Goal: Transaction & Acquisition: Purchase product/service

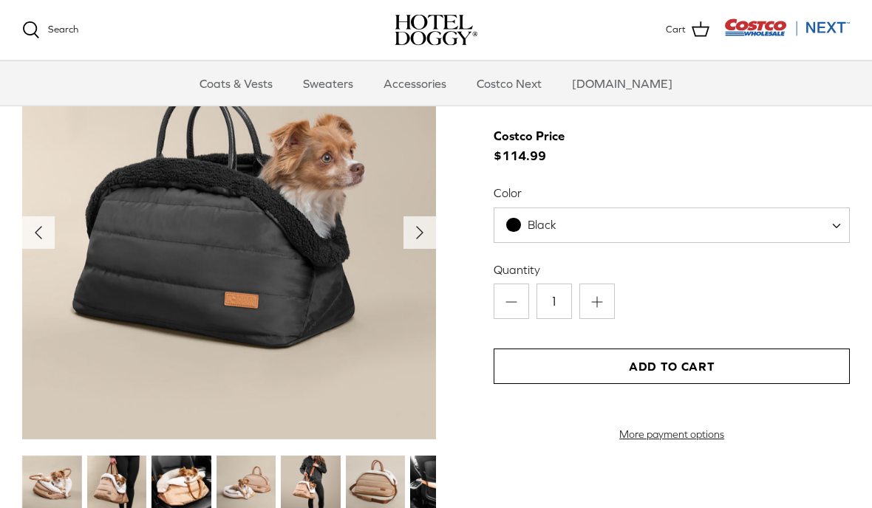
scroll to position [1507, 0]
click at [225, 81] on link "Coats & Vests" at bounding box center [236, 83] width 100 height 44
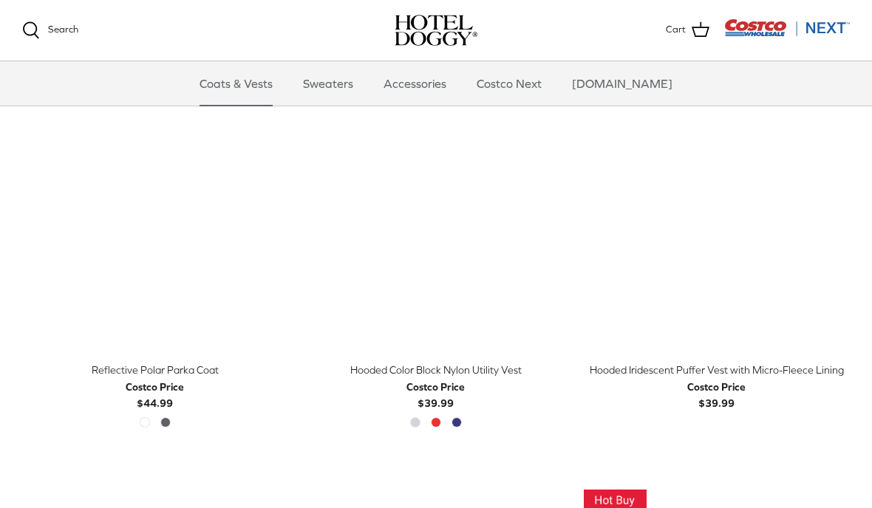
scroll to position [1114, 0]
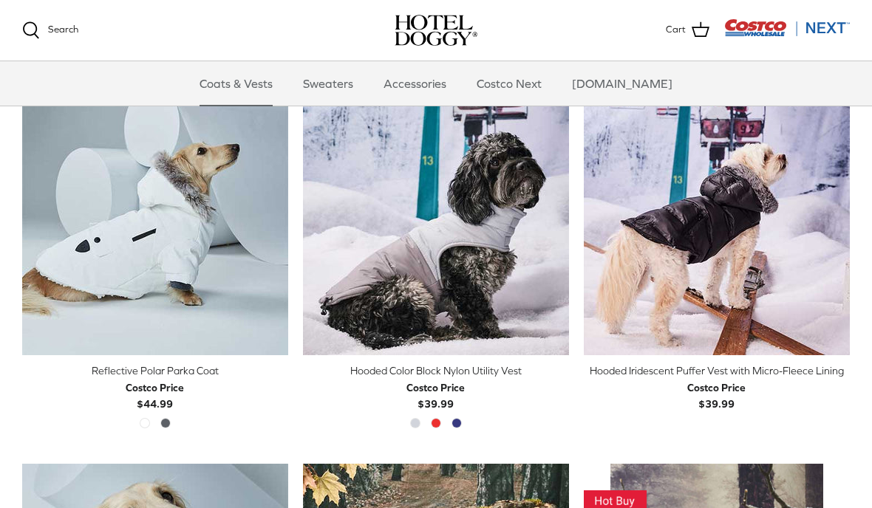
click at [35, 219] on polyline "Previous" at bounding box center [33, 222] width 4 height 9
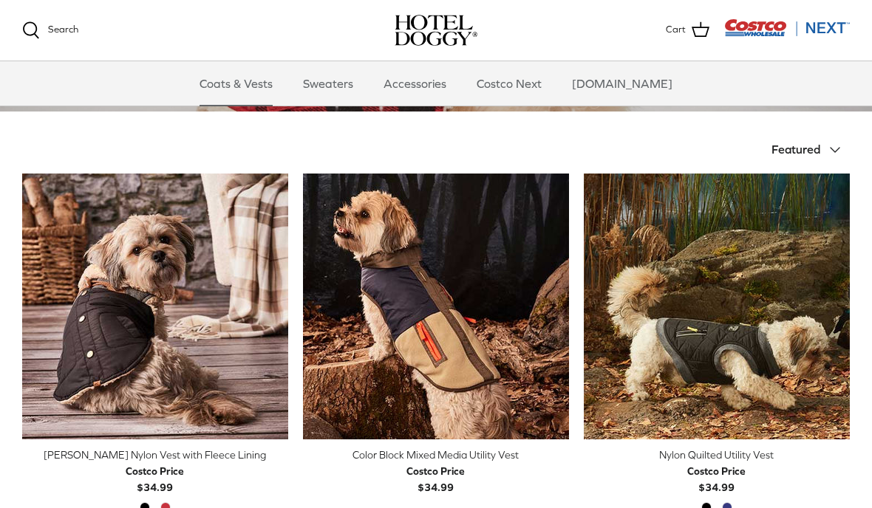
scroll to position [339, 0]
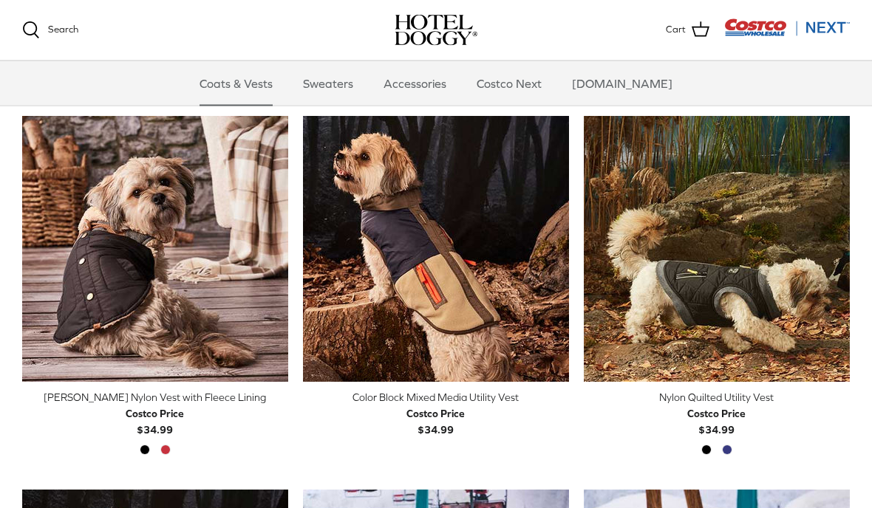
click at [38, 241] on icon "Left" at bounding box center [33, 250] width 18 height 18
click at [34, 246] on polyline "Previous" at bounding box center [33, 249] width 4 height 9
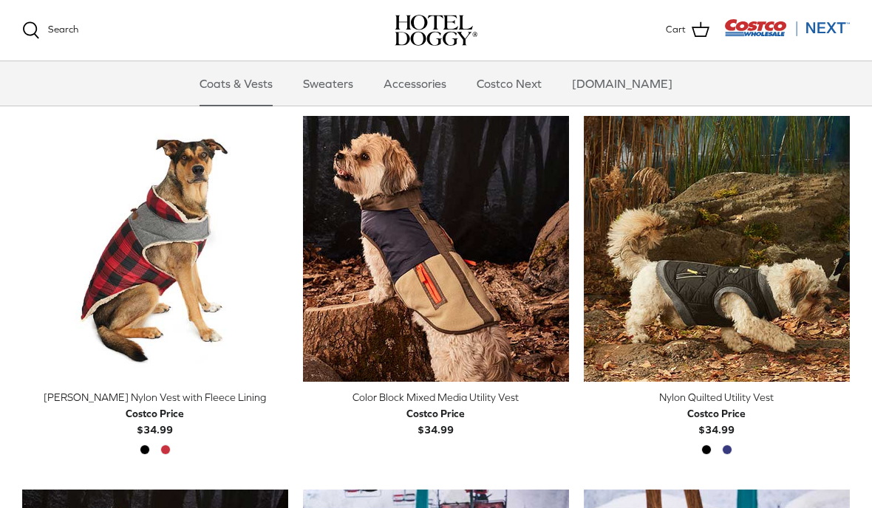
click at [158, 446] on div "Black Cranberry Red" at bounding box center [154, 454] width 41 height 19
click at [726, 437] on span "Costco Price $34.99" at bounding box center [716, 422] width 58 height 33
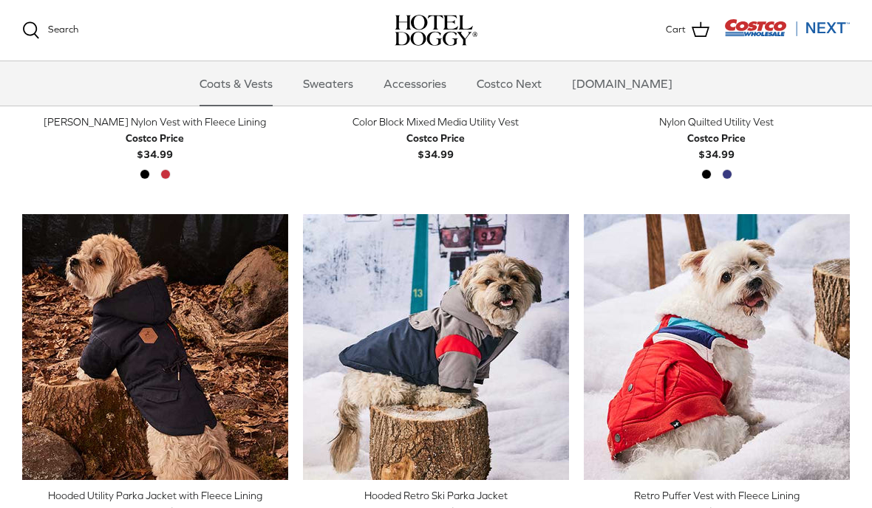
scroll to position [707, 0]
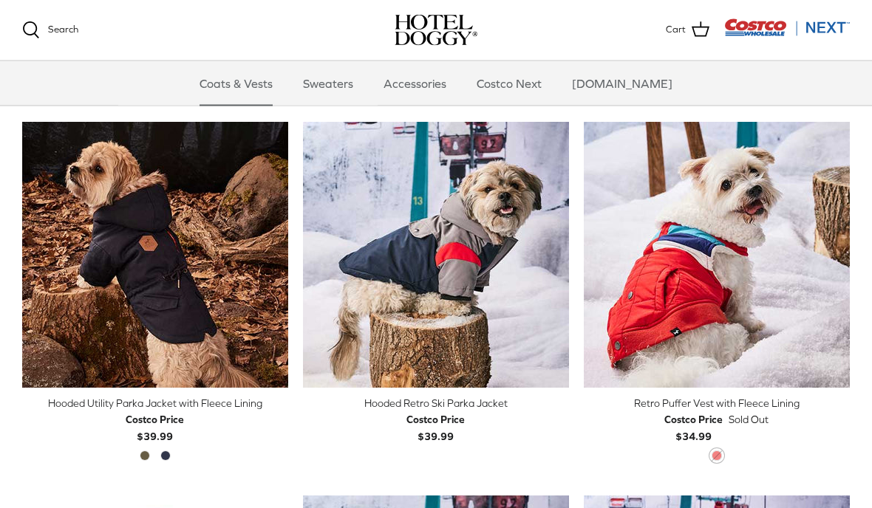
click at [36, 251] on icon "Left" at bounding box center [33, 256] width 18 height 18
click at [29, 248] on icon "Left" at bounding box center [33, 255] width 18 height 18
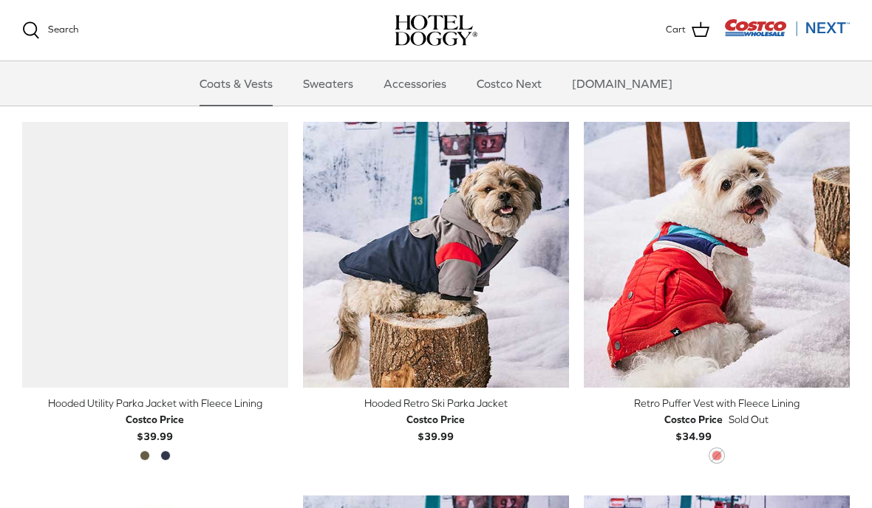
click at [35, 251] on polyline "Previous" at bounding box center [33, 255] width 4 height 9
click at [31, 242] on img "Hooded Utility Parka Jacket with Fleece Lining" at bounding box center [155, 255] width 266 height 266
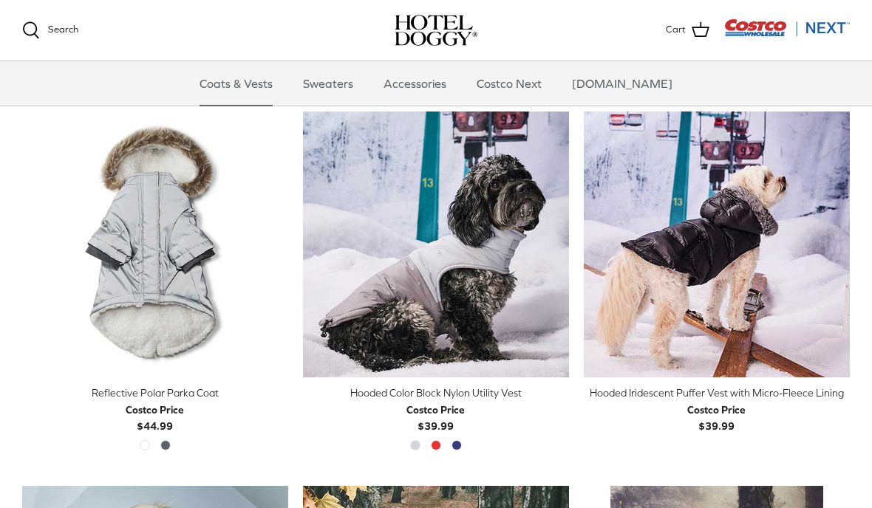
scroll to position [1094, 0]
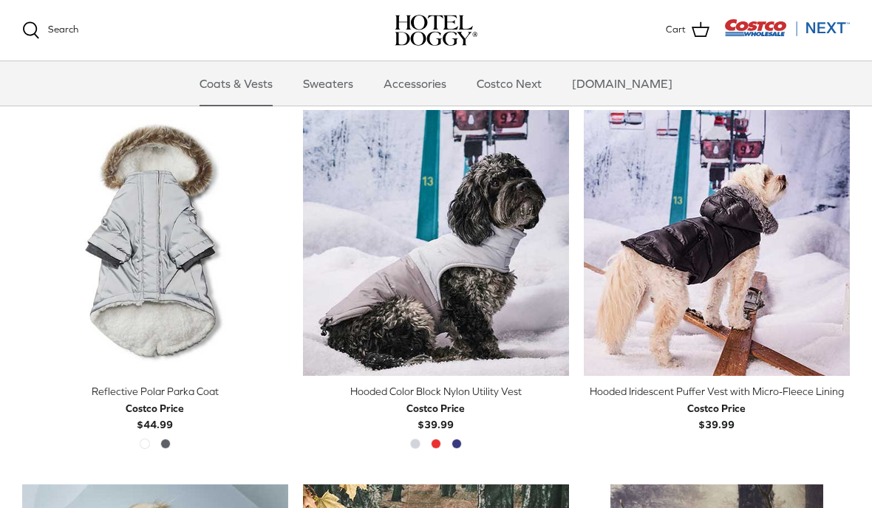
click at [94, 270] on img "Reflective Polar Parka Coat" at bounding box center [155, 243] width 266 height 266
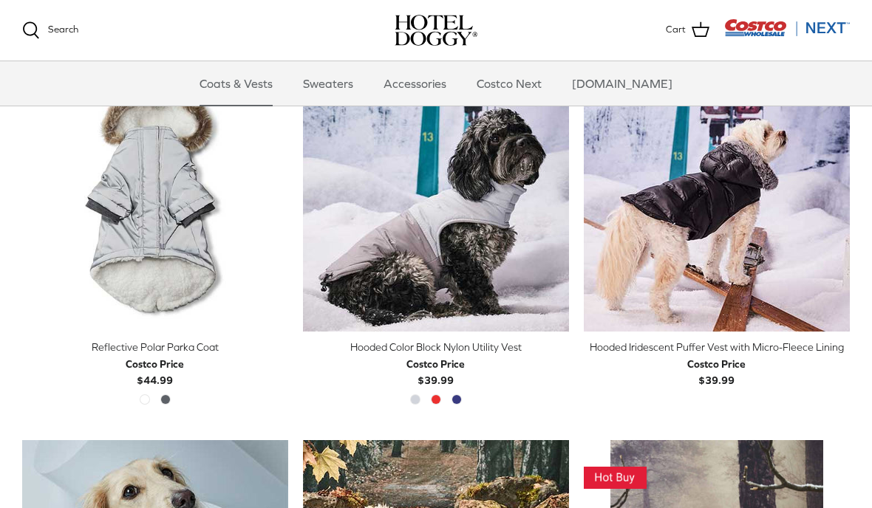
click at [779, 37] on img "Costco Next" at bounding box center [787, 27] width 126 height 18
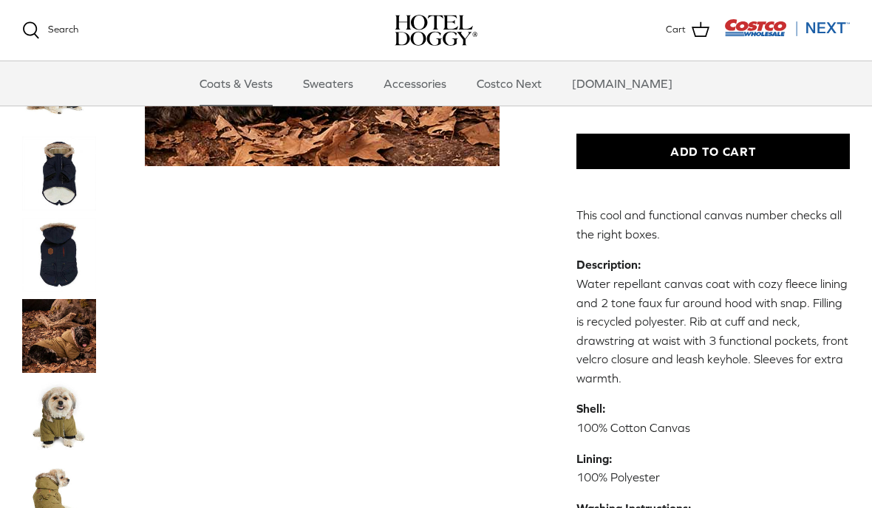
scroll to position [472, 0]
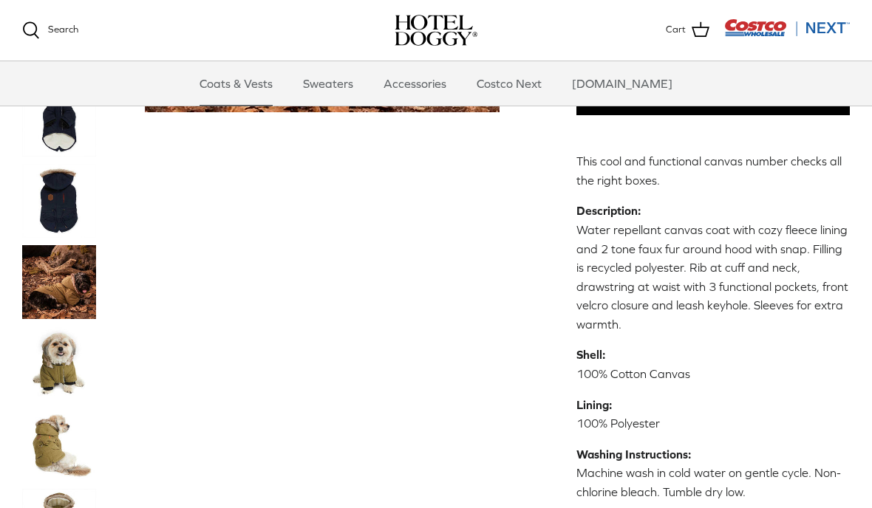
click at [50, 327] on img "Thumbnail Link" at bounding box center [59, 364] width 74 height 74
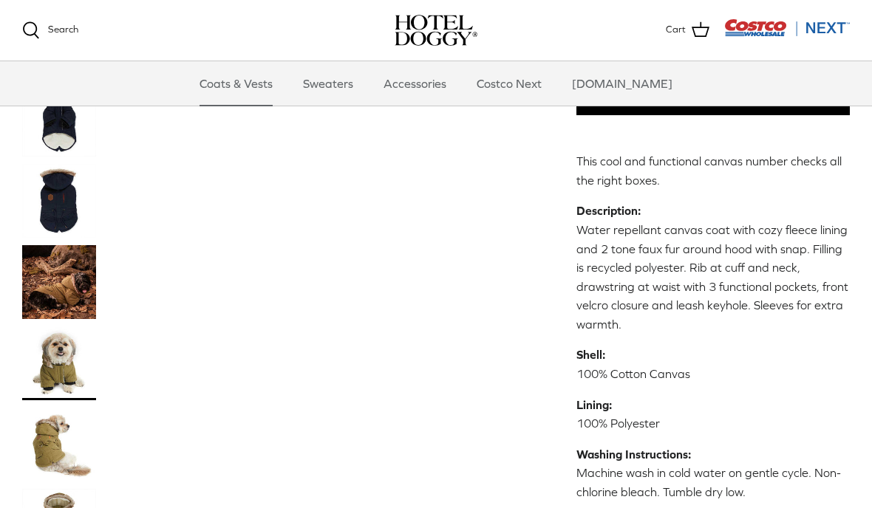
click at [55, 408] on img "Thumbnail Link" at bounding box center [59, 445] width 74 height 74
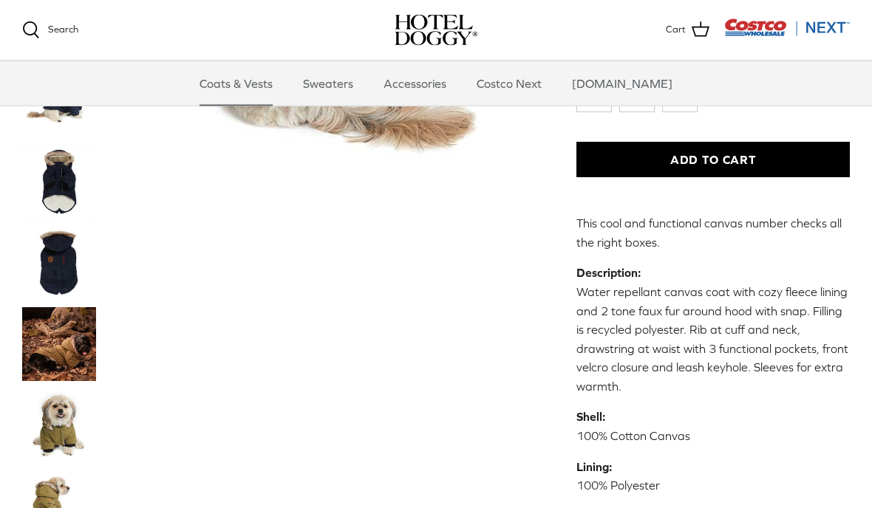
scroll to position [373, 0]
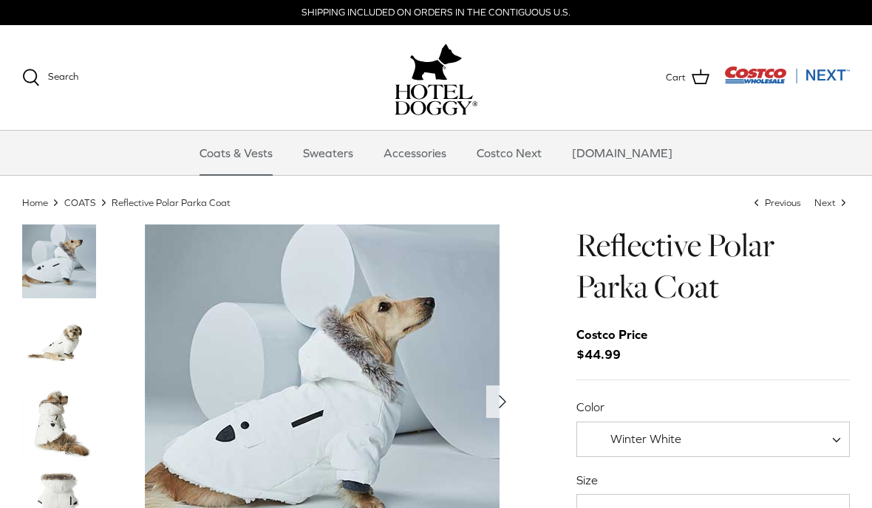
click at [72, 349] on img "Thumbnail Link" at bounding box center [59, 343] width 74 height 74
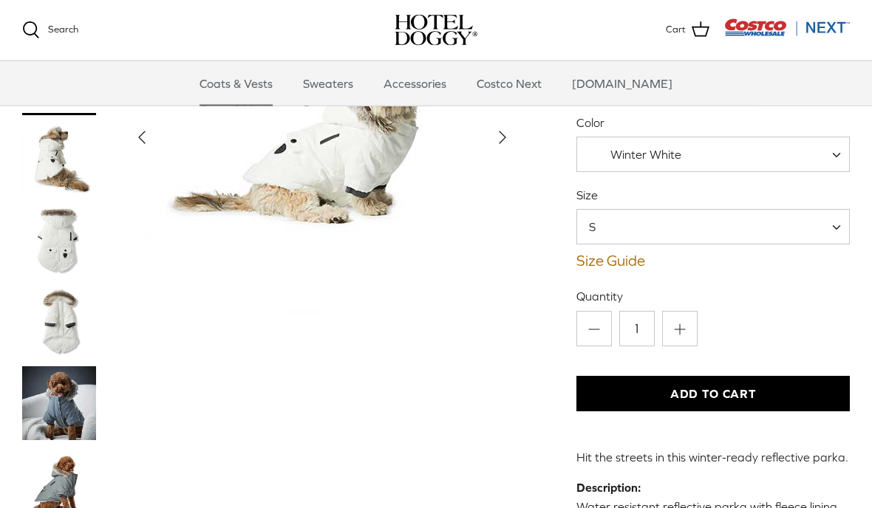
scroll to position [136, 0]
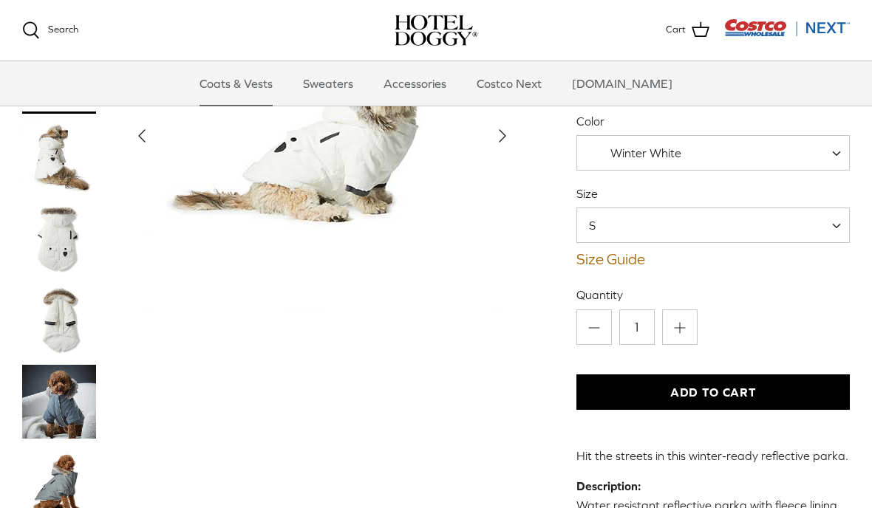
click at [64, 300] on img "Thumbnail Link" at bounding box center [59, 321] width 74 height 74
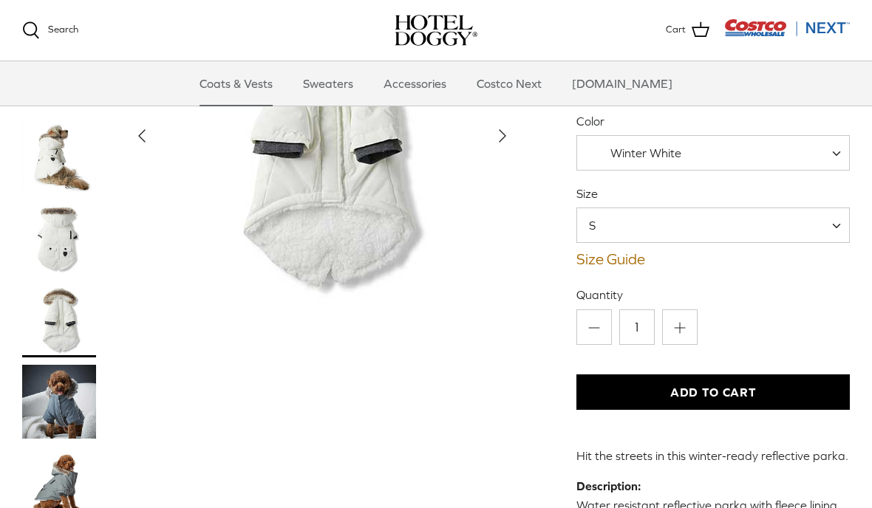
click at [66, 365] on img "Thumbnail Link" at bounding box center [59, 402] width 74 height 74
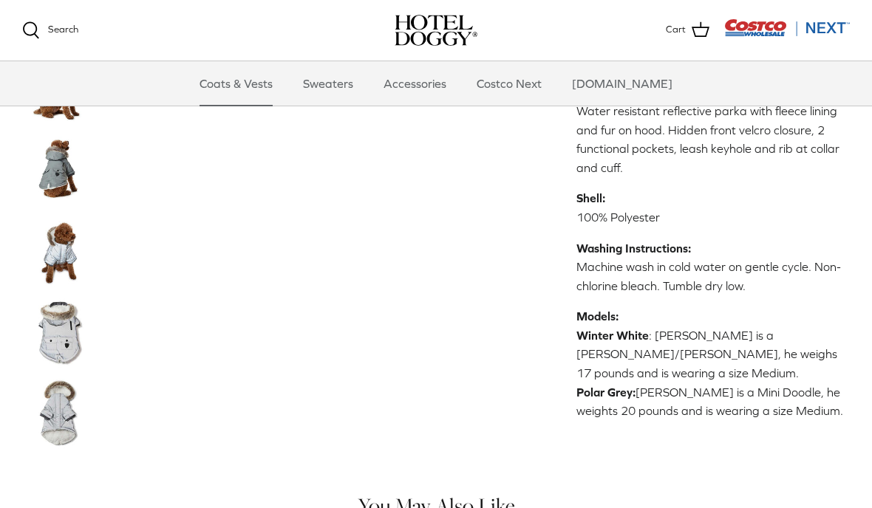
click at [58, 307] on img "Thumbnail Link" at bounding box center [59, 333] width 74 height 74
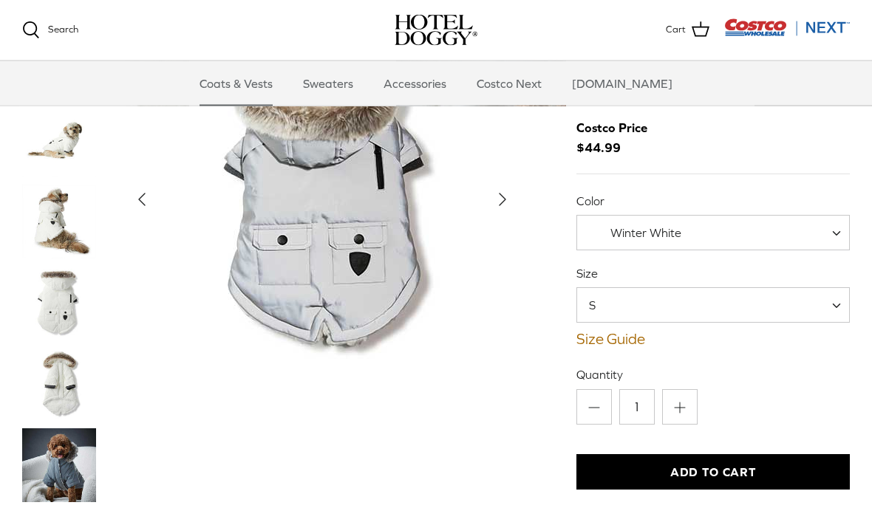
scroll to position [56, 0]
click at [44, 222] on img "Thumbnail Link" at bounding box center [59, 222] width 74 height 74
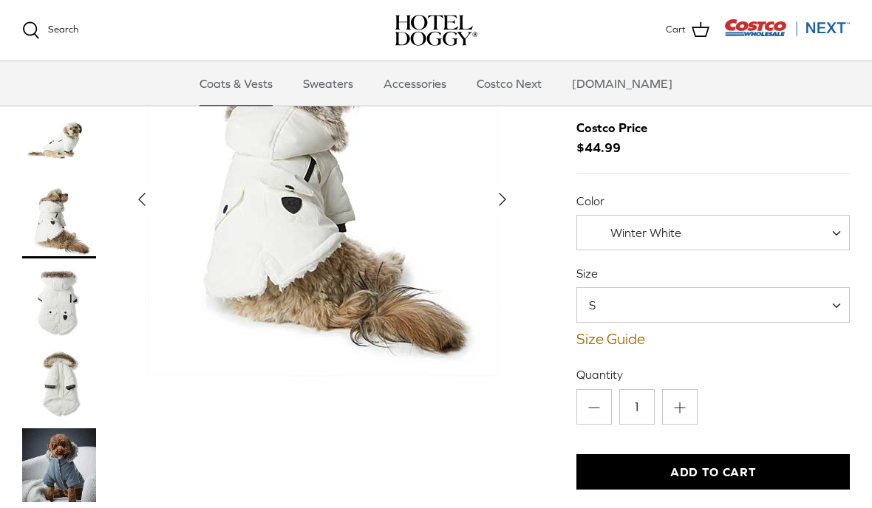
scroll to position [0, 0]
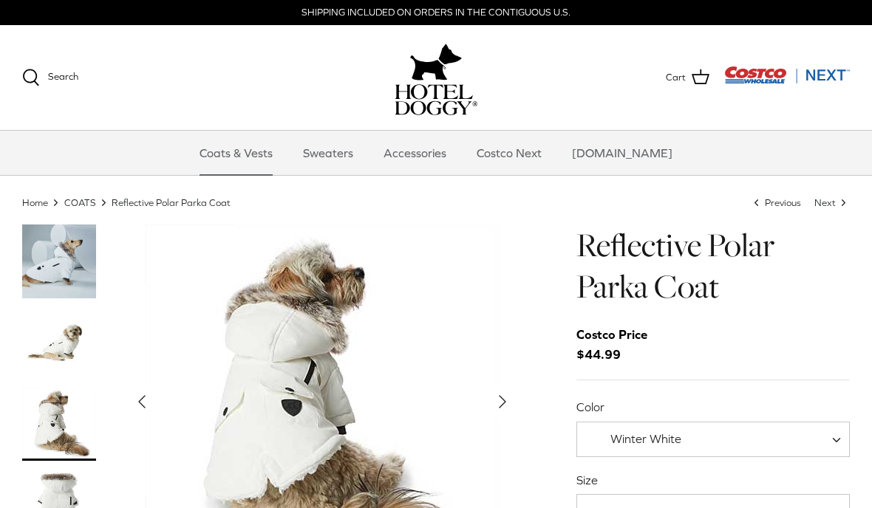
click at [58, 248] on img "Thumbnail Link" at bounding box center [59, 262] width 74 height 74
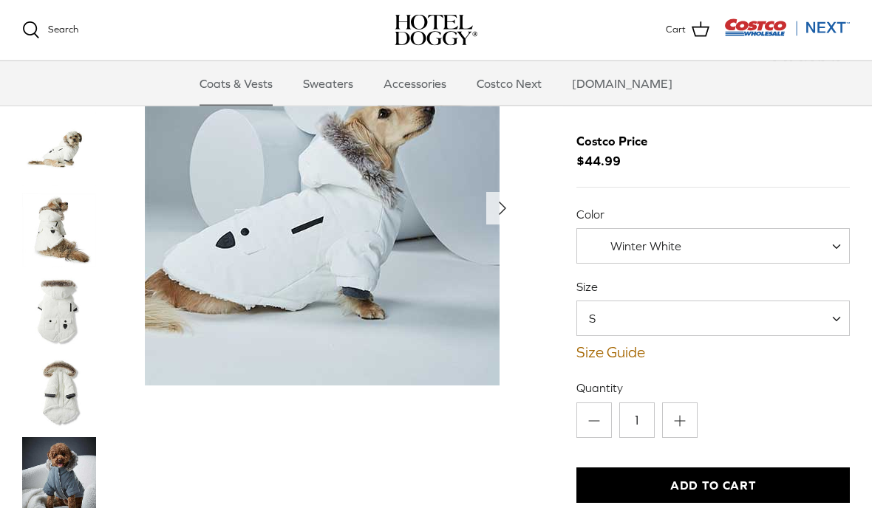
scroll to position [37, 0]
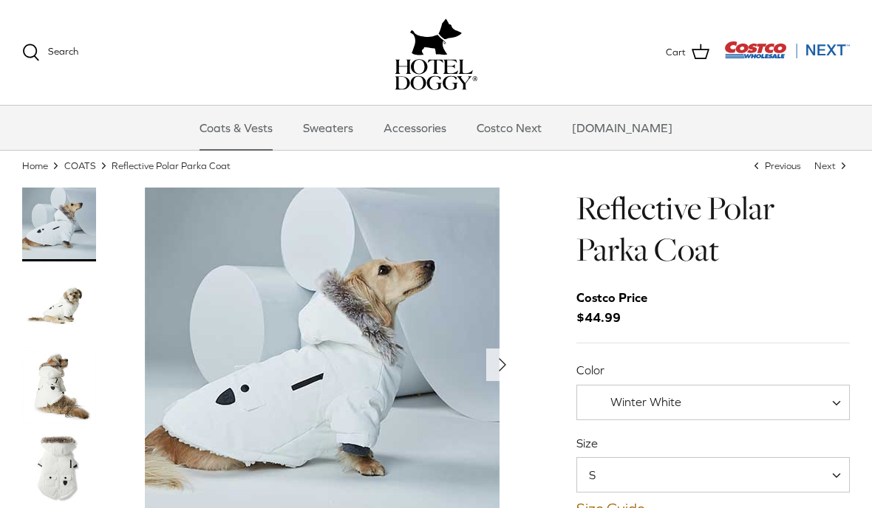
click at [501, 368] on polyline "Next" at bounding box center [503, 365] width 6 height 12
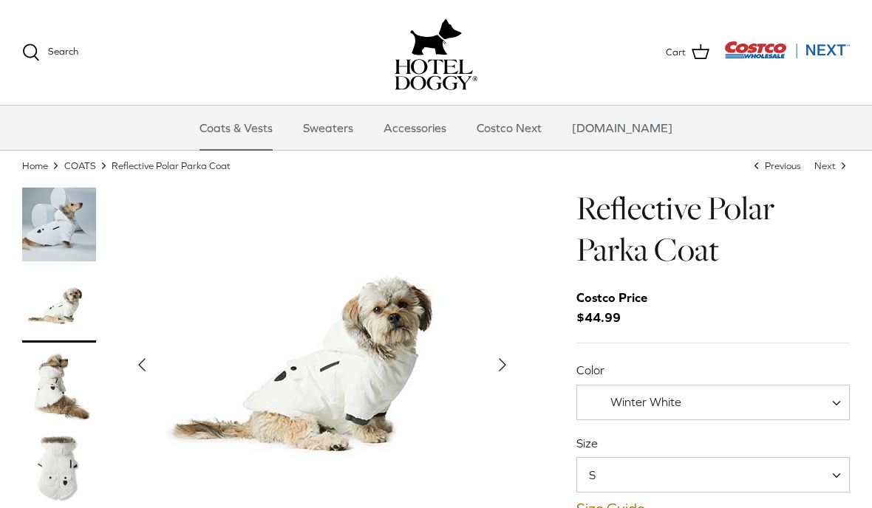
click at [505, 366] on polyline "Next" at bounding box center [503, 365] width 6 height 12
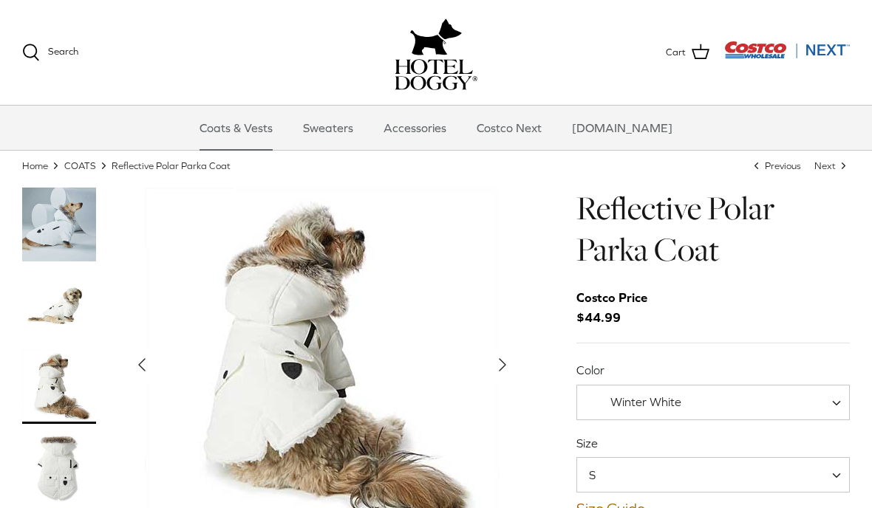
click at [503, 367] on polyline "Next" at bounding box center [503, 365] width 6 height 12
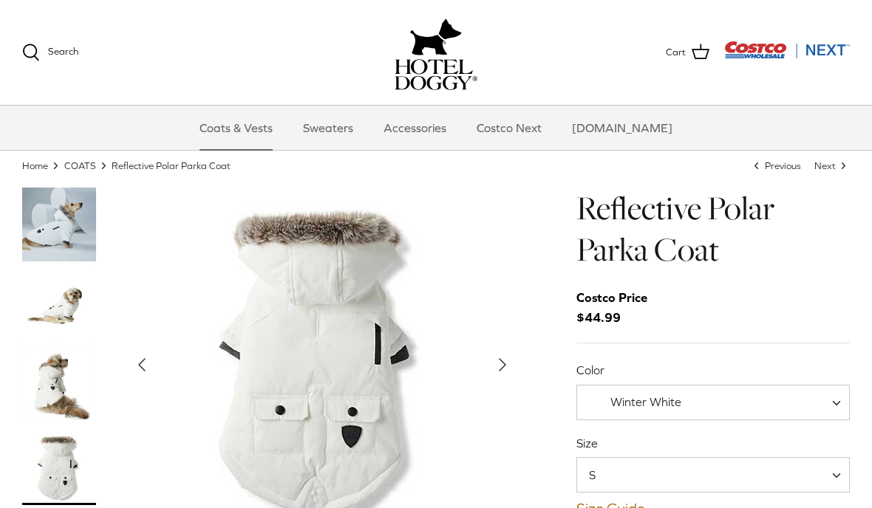
click at [636, 471] on span "S" at bounding box center [712, 474] width 273 height 35
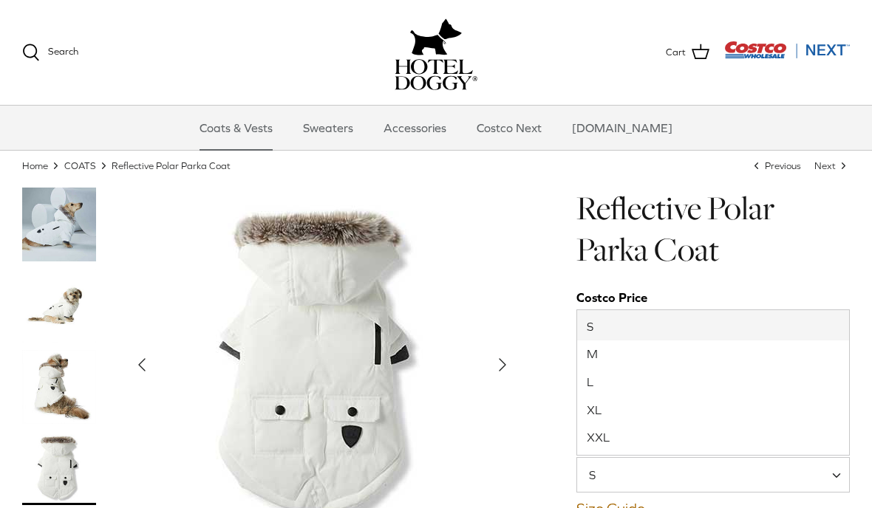
select select "M"
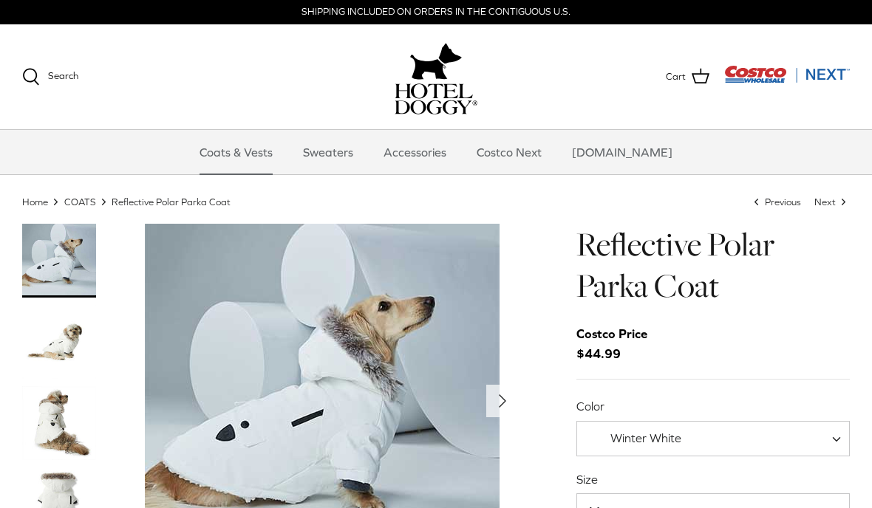
scroll to position [43, 0]
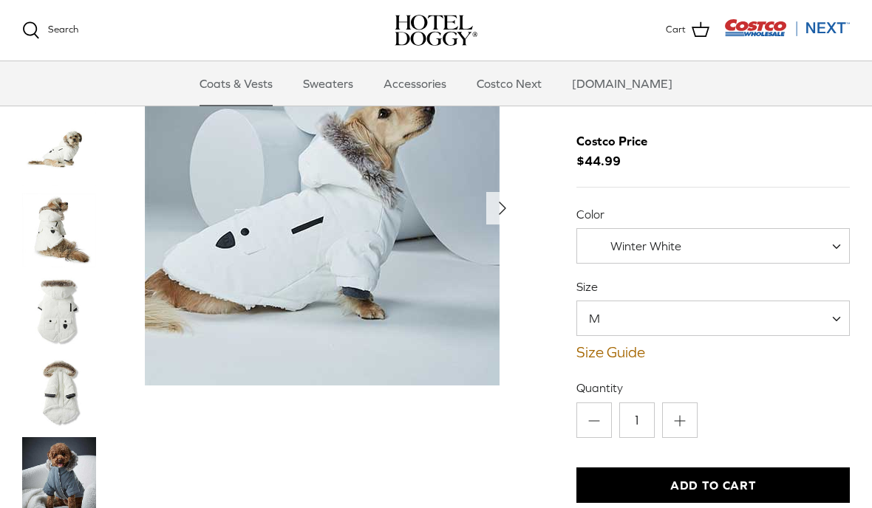
click at [505, 204] on icon "Right" at bounding box center [503, 209] width 24 height 24
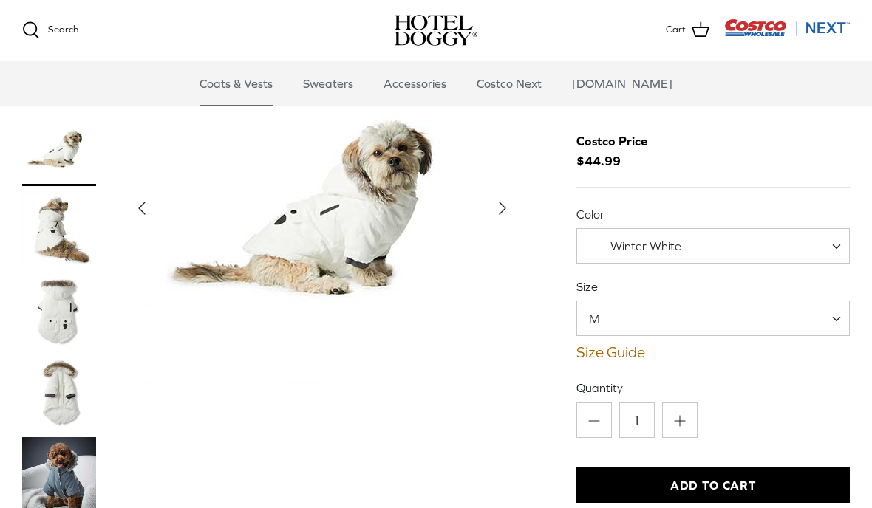
click at [511, 201] on icon "Right" at bounding box center [503, 209] width 24 height 24
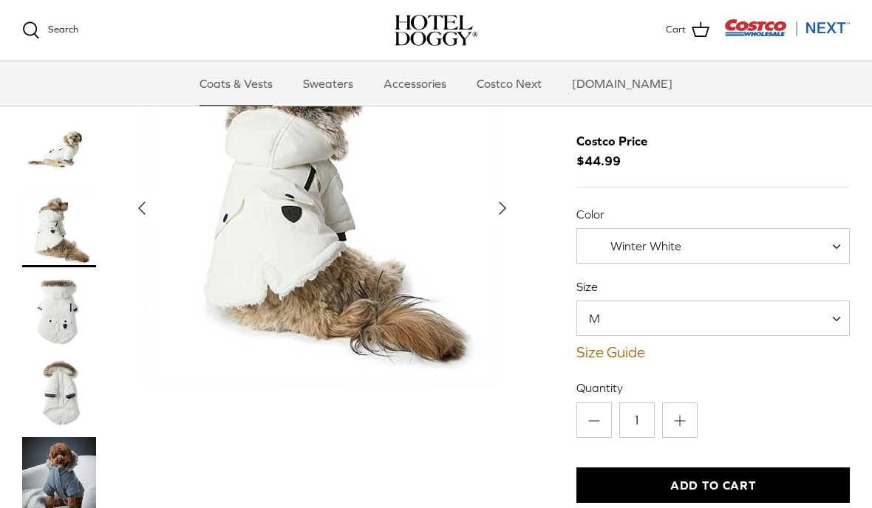
click at [518, 218] on button "Right" at bounding box center [502, 208] width 33 height 33
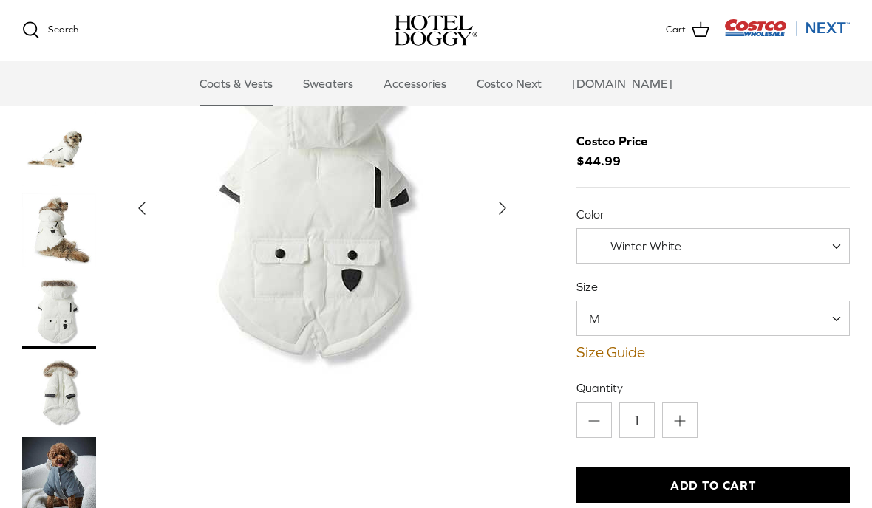
click at [499, 217] on icon "Right" at bounding box center [503, 209] width 24 height 24
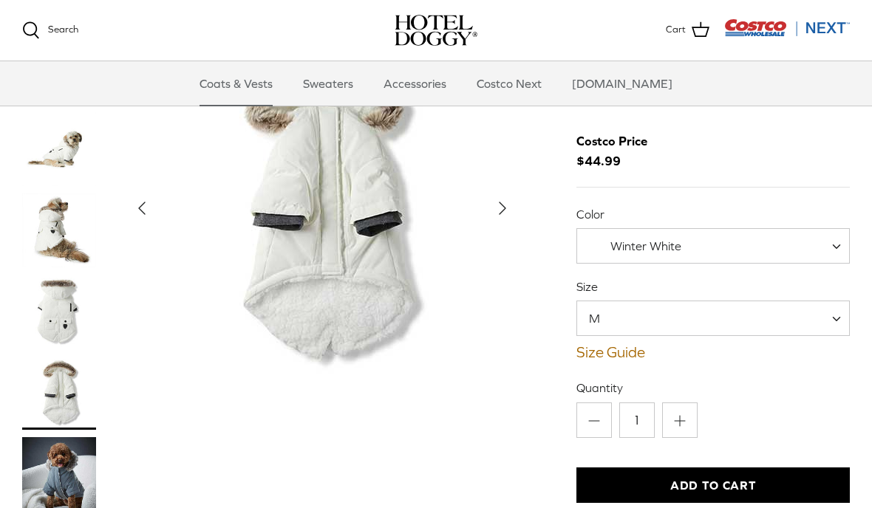
click at [505, 213] on icon "Right" at bounding box center [503, 209] width 24 height 24
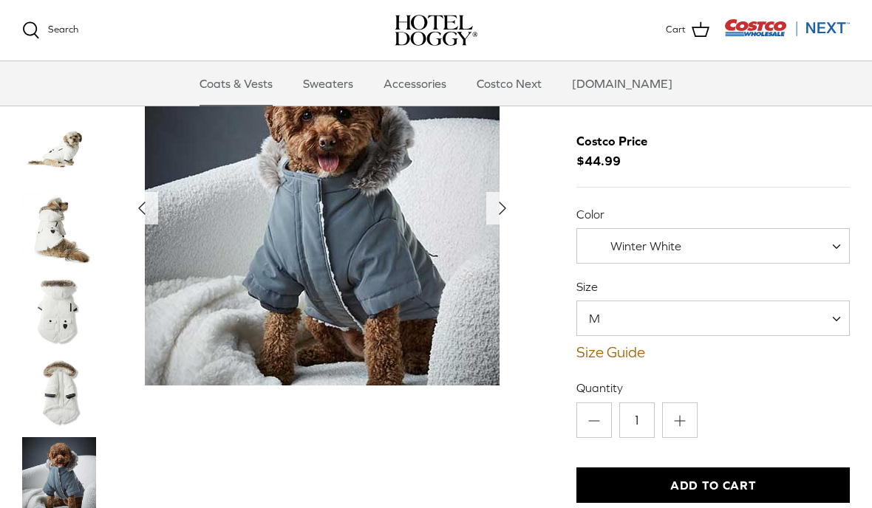
click at [497, 220] on button "Right" at bounding box center [502, 208] width 33 height 33
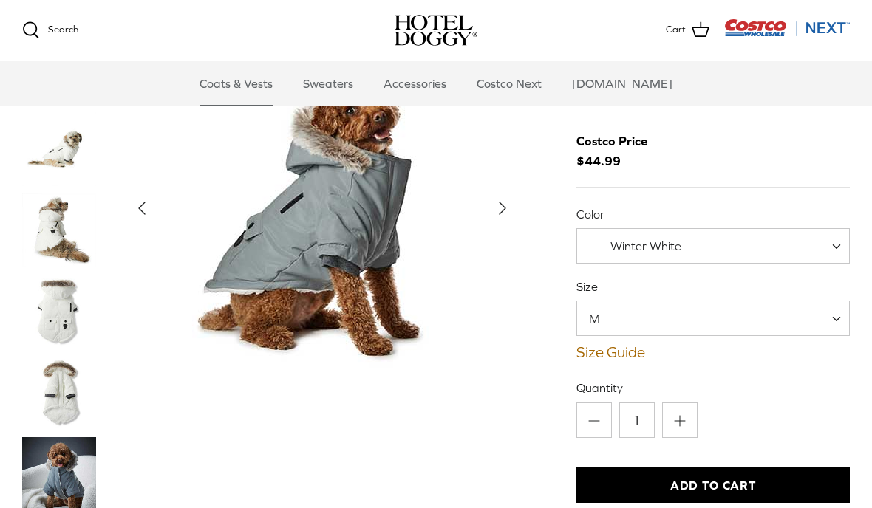
click at [498, 219] on icon "Right" at bounding box center [503, 209] width 24 height 24
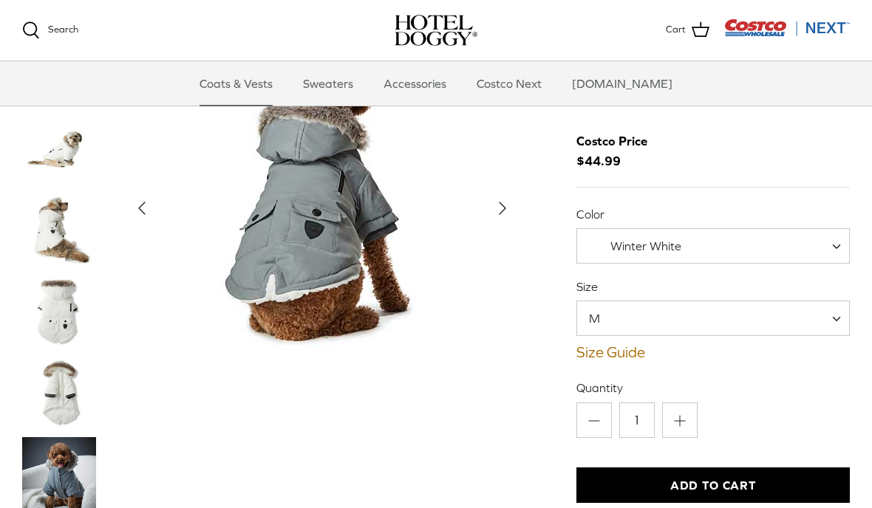
click at [500, 217] on icon "Right" at bounding box center [503, 209] width 24 height 24
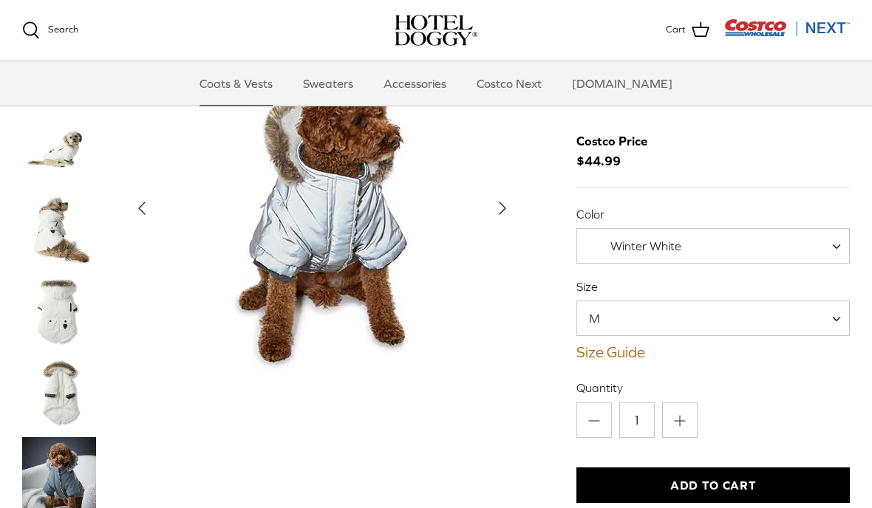
click at [500, 211] on polyline "Next" at bounding box center [503, 208] width 6 height 12
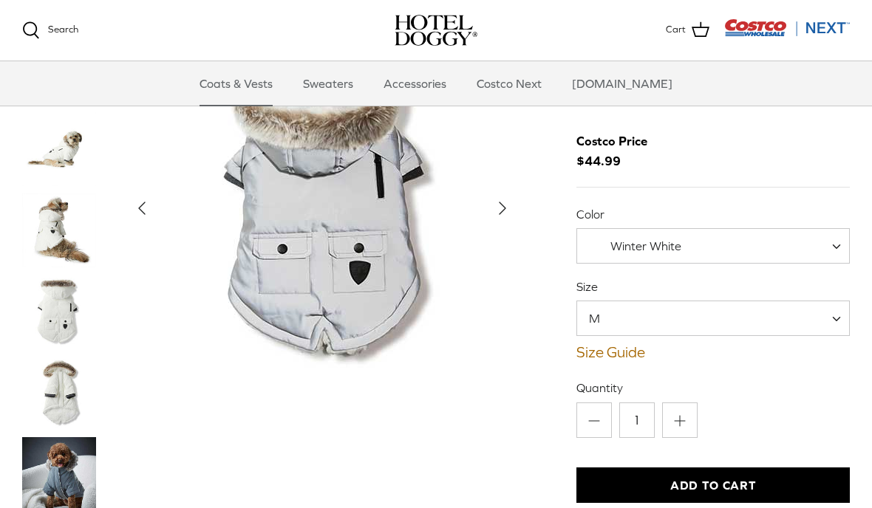
click at [502, 213] on icon "Right" at bounding box center [503, 209] width 24 height 24
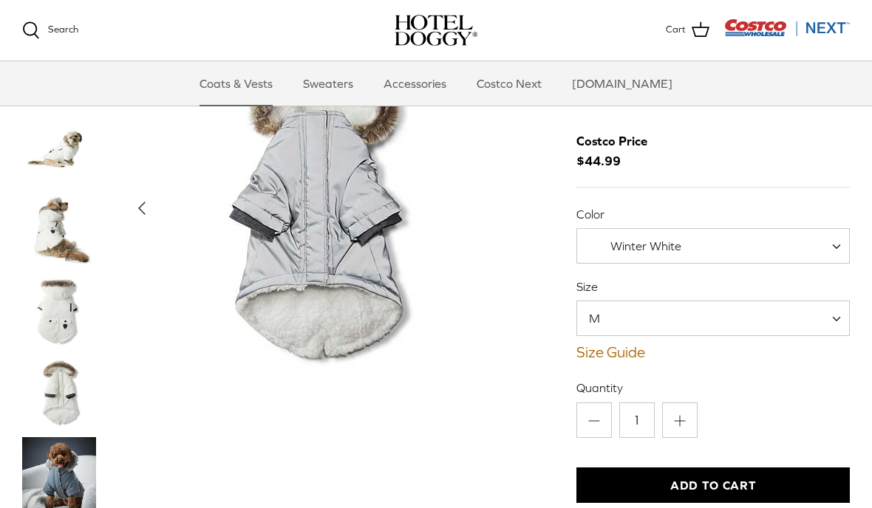
click at [493, 216] on img "Show Gallery" at bounding box center [322, 208] width 355 height 355
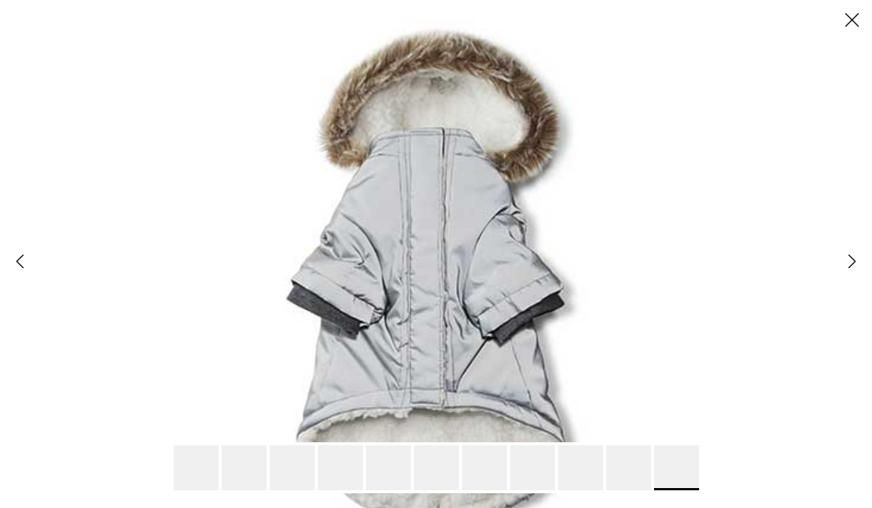
scroll to position [0, 0]
